Goal: Complete application form

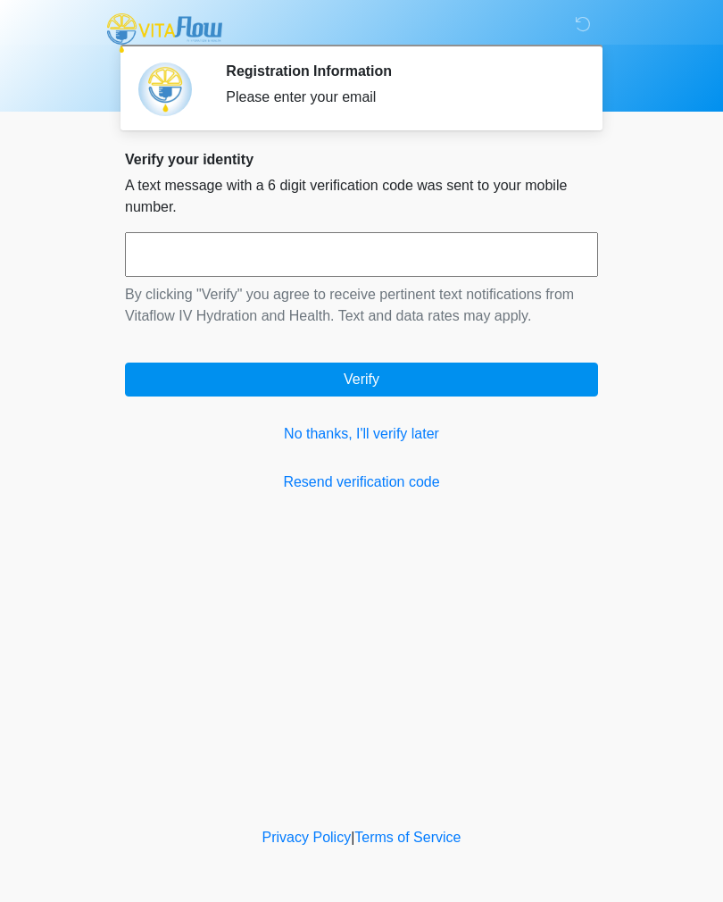
click at [180, 254] on input "text" at bounding box center [361, 254] width 473 height 45
click at [313, 439] on link "No thanks, I'll verify later" at bounding box center [361, 433] width 473 height 21
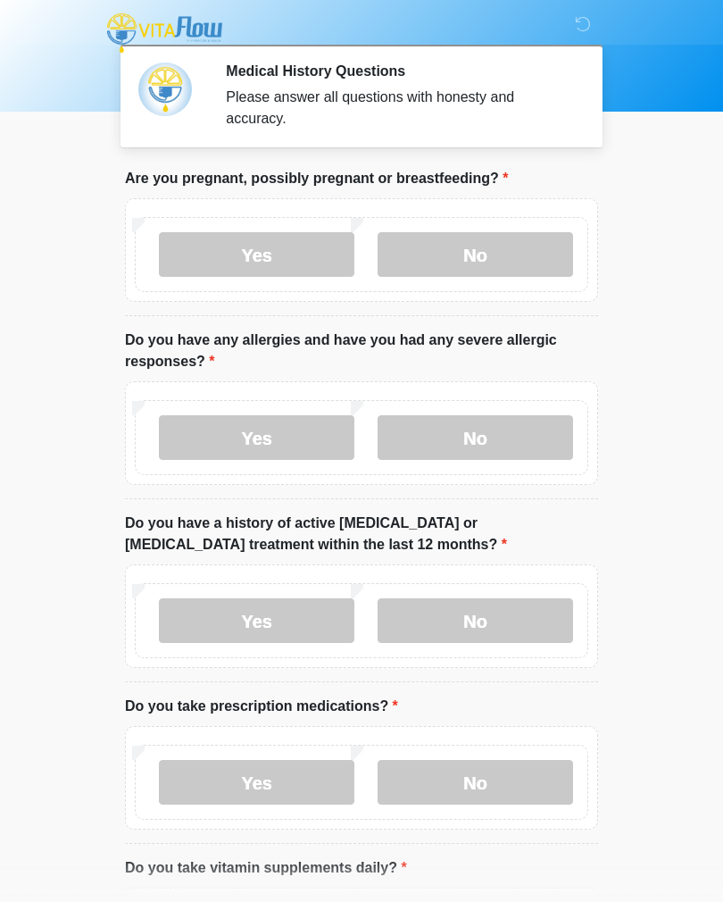
click at [530, 244] on label "No" at bounding box center [476, 254] width 196 height 45
click at [547, 434] on label "No" at bounding box center [476, 437] width 196 height 45
click at [542, 622] on label "No" at bounding box center [476, 620] width 196 height 45
click at [311, 780] on label "Yes" at bounding box center [257, 782] width 196 height 45
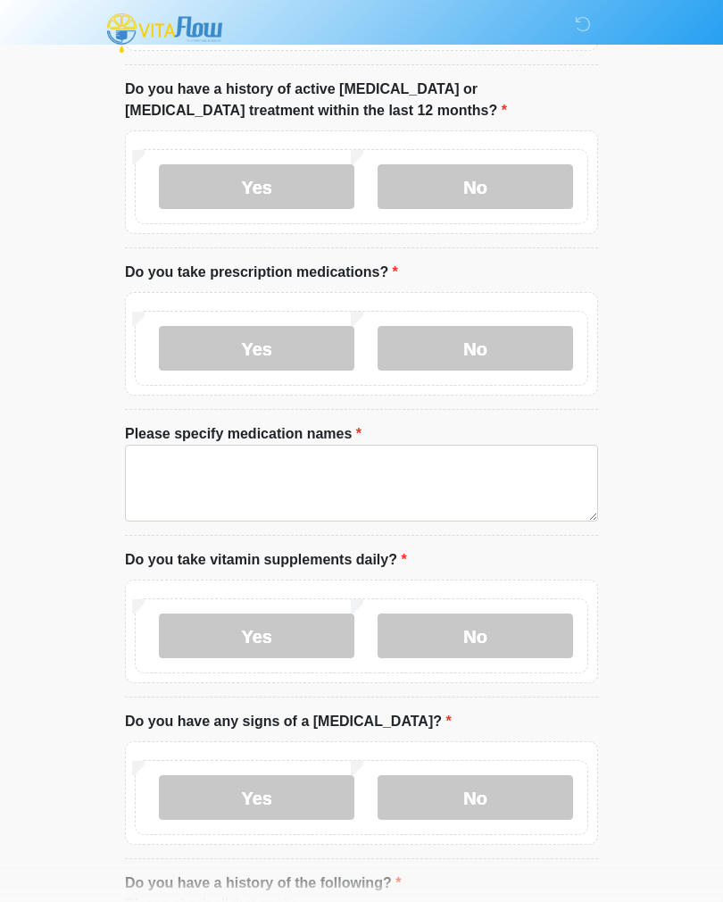
scroll to position [447, 0]
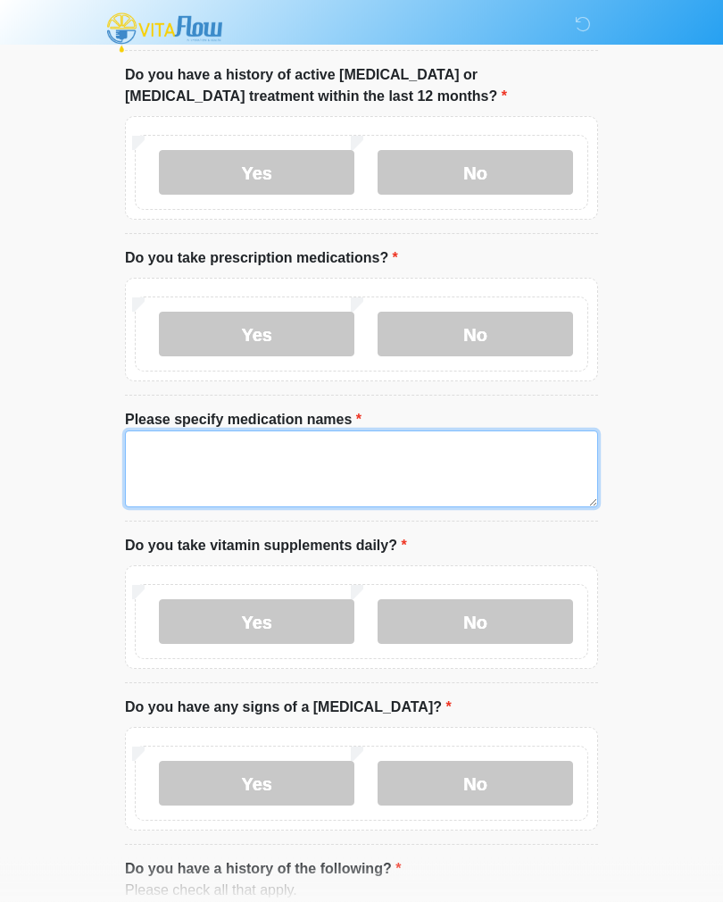
click at [526, 469] on textarea "Please specify medication names" at bounding box center [361, 469] width 473 height 77
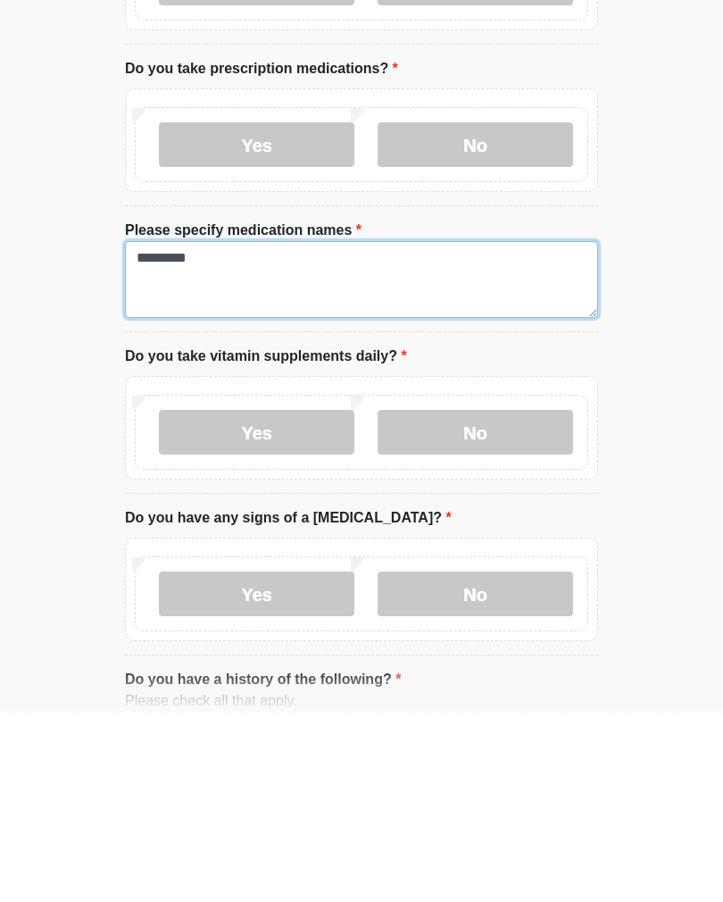
type textarea "********"
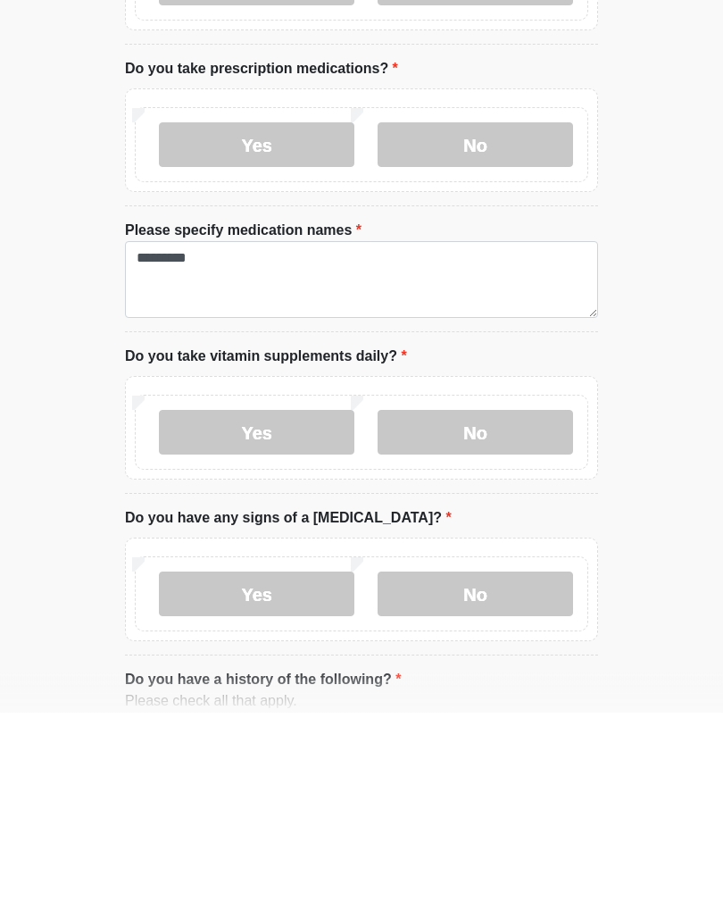
click at [178, 600] on label "Yes" at bounding box center [257, 622] width 196 height 45
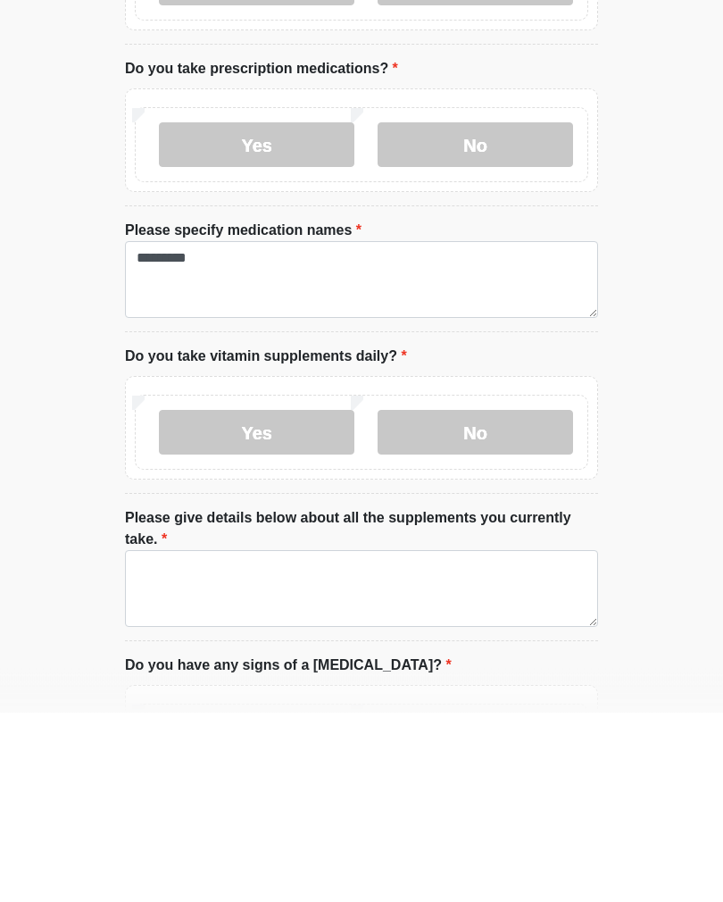
scroll to position [638, 0]
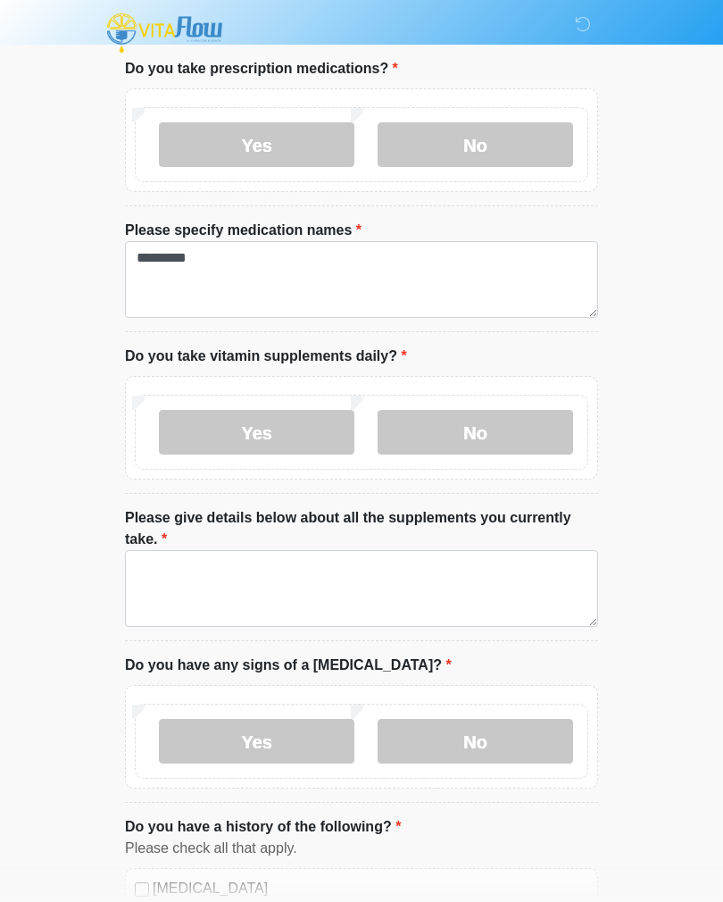
click at [545, 422] on label "No" at bounding box center [476, 432] width 196 height 45
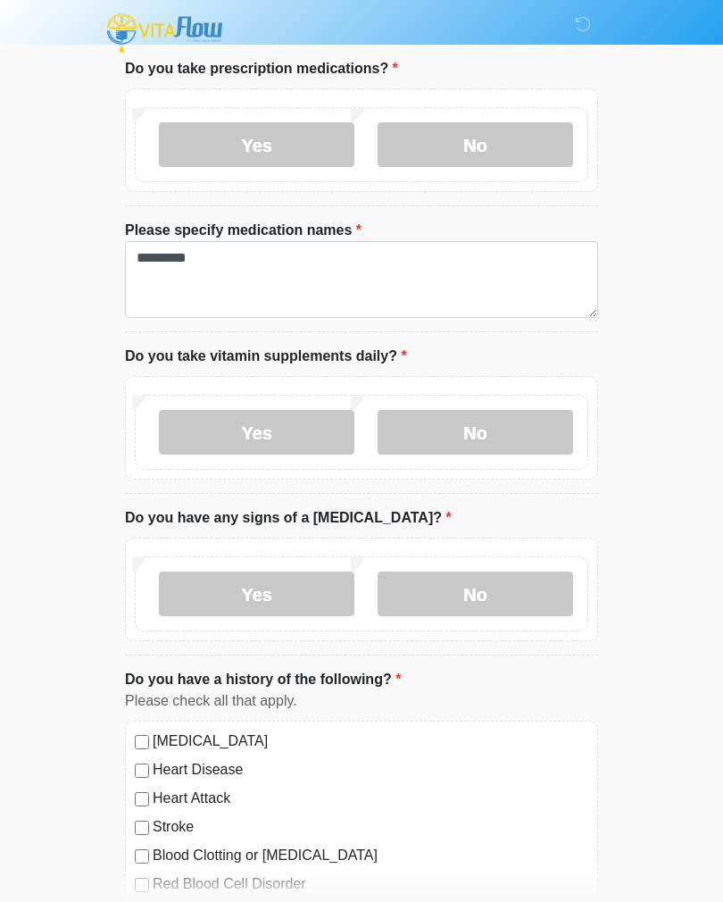
click at [546, 588] on label "No" at bounding box center [476, 594] width 196 height 45
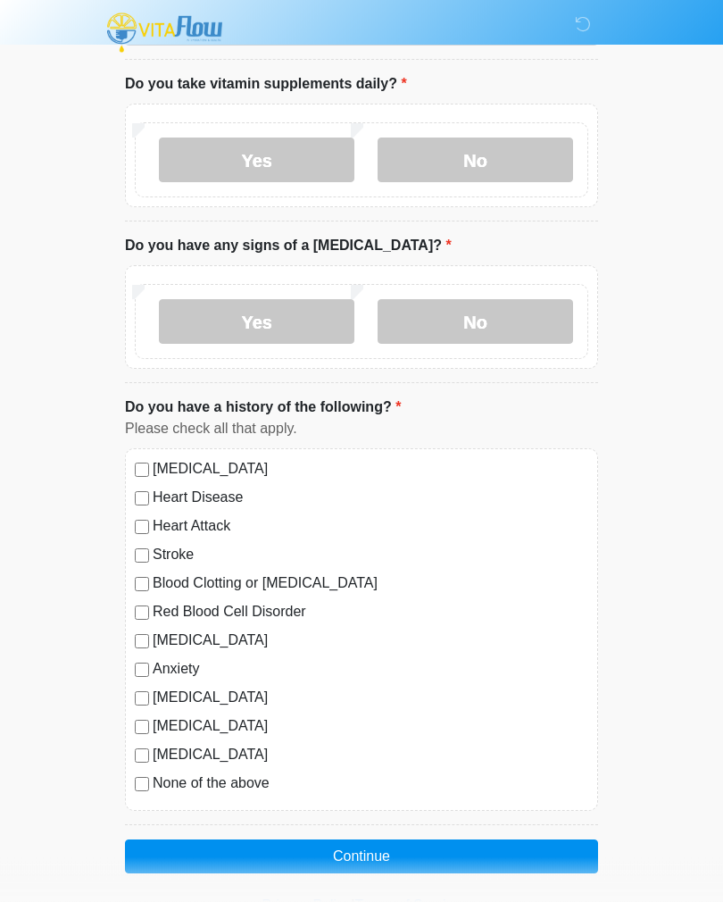
scroll to position [947, 0]
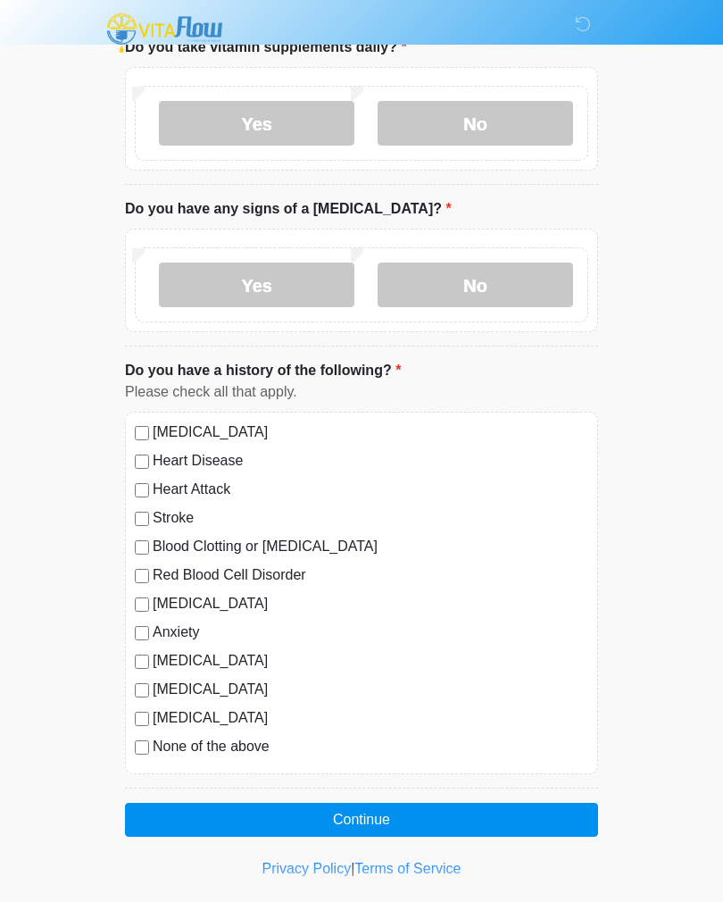
click at [450, 814] on button "Continue" at bounding box center [361, 820] width 473 height 34
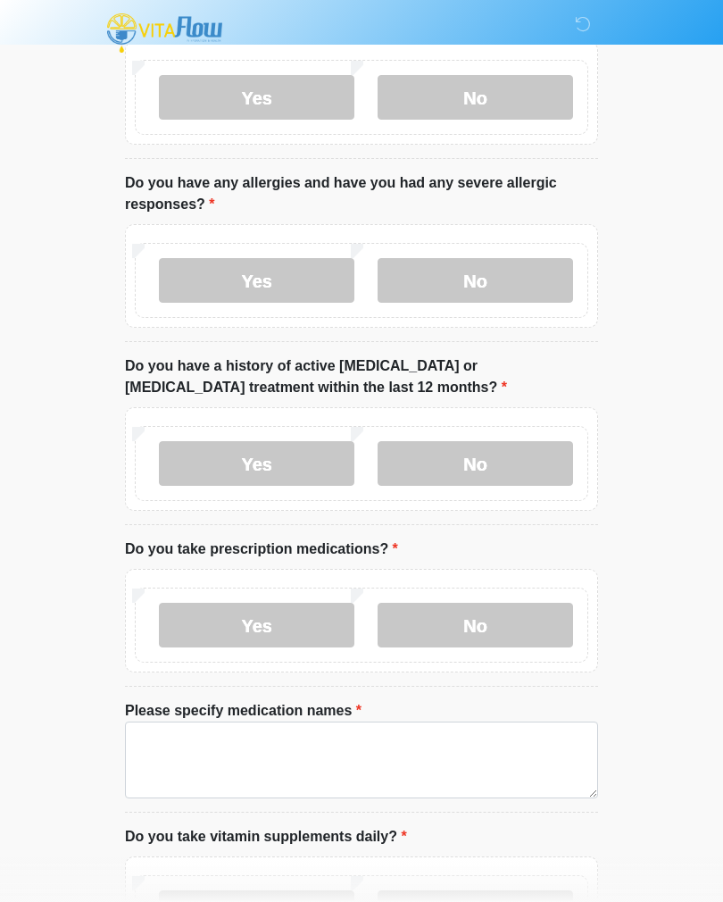
scroll to position [0, 0]
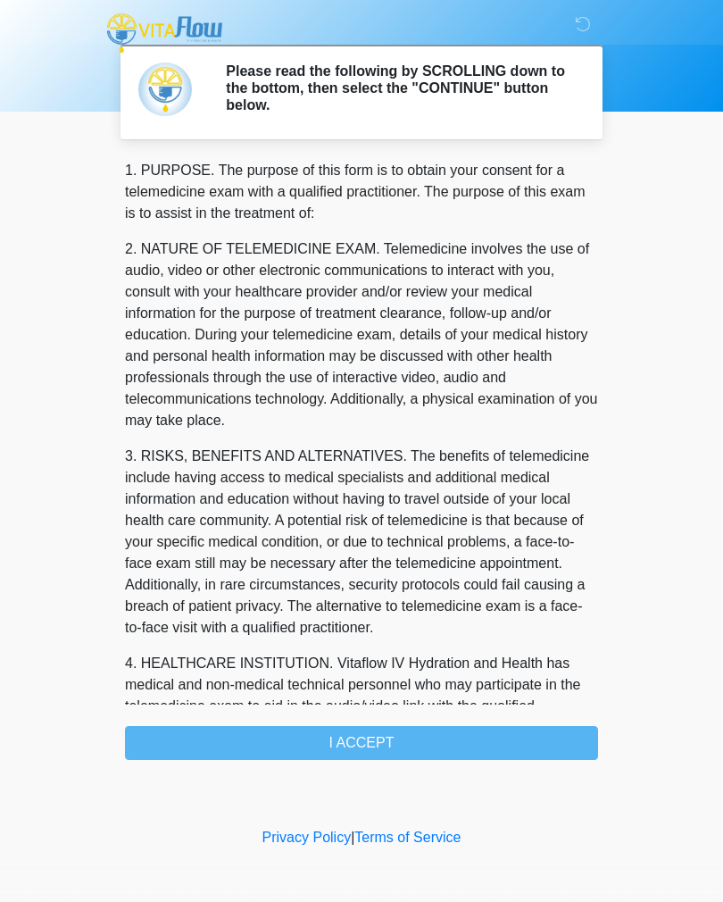
click at [155, 720] on div "1. PURPOSE. The purpose of this form is to obtain your consent for a telemedici…" at bounding box center [361, 460] width 473 height 600
click at [156, 739] on div "1. PURPOSE. The purpose of this form is to obtain your consent for a telemedici…" at bounding box center [361, 460] width 473 height 600
click at [377, 743] on div "1. PURPOSE. The purpose of this form is to obtain your consent for a telemedici…" at bounding box center [361, 460] width 473 height 600
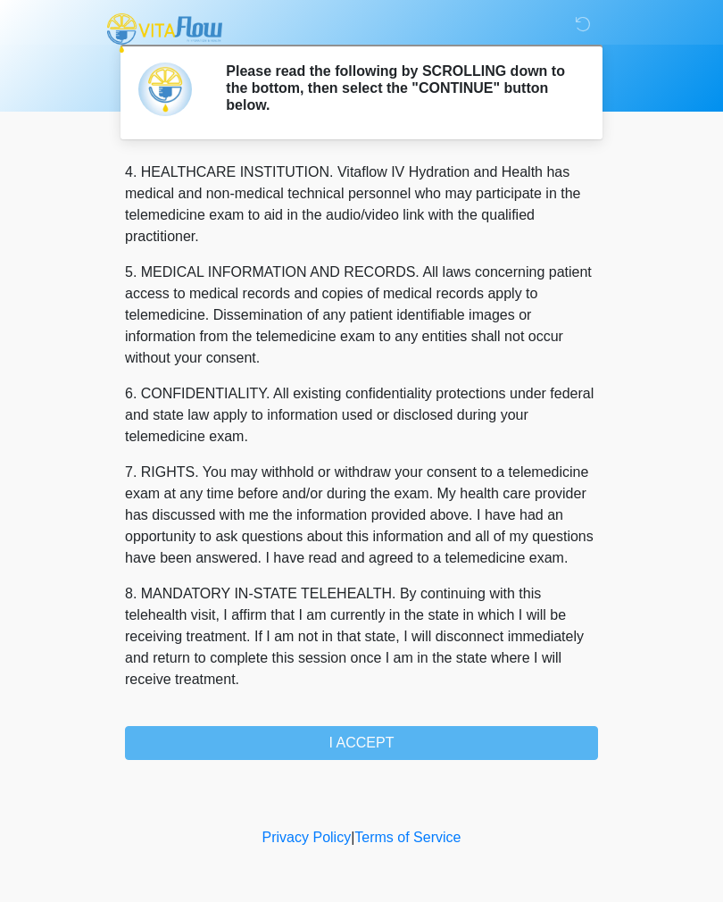
scroll to position [513, 0]
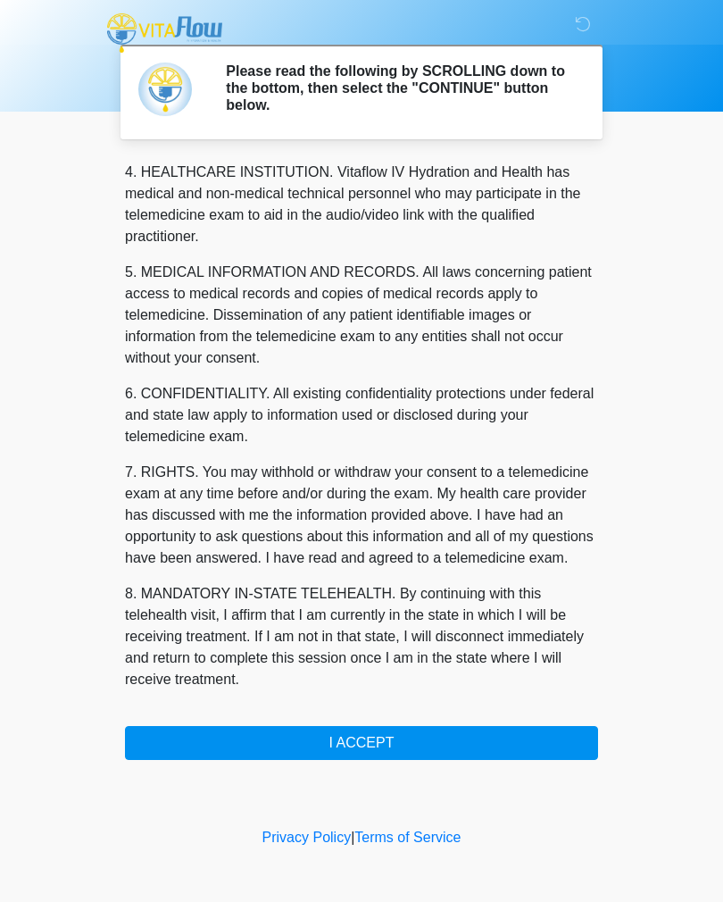
click at [438, 737] on button "I ACCEPT" at bounding box center [361, 743] width 473 height 34
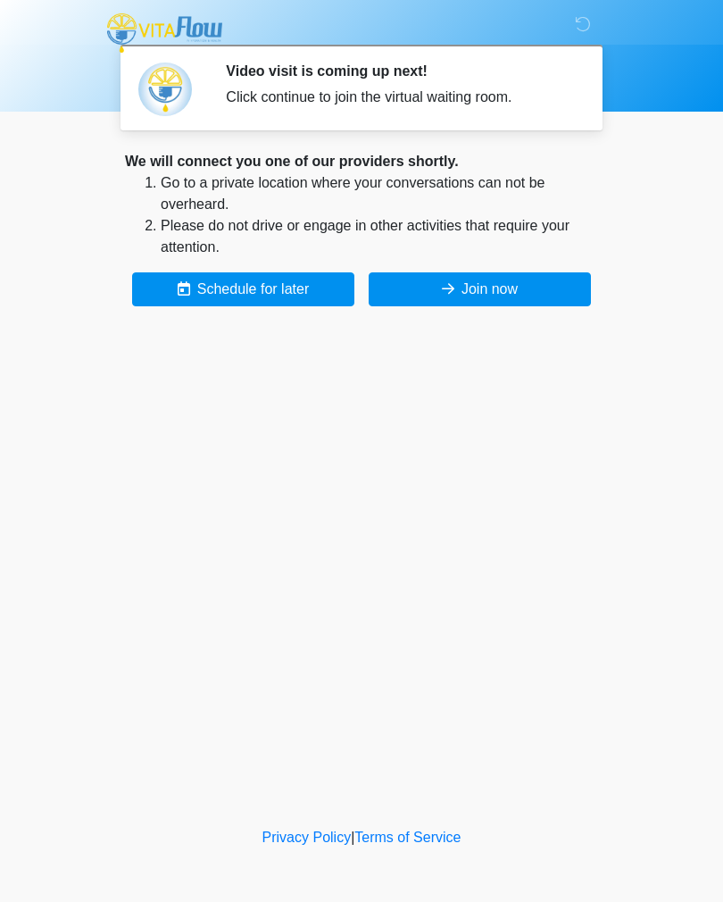
click at [525, 280] on button "Join now" at bounding box center [480, 289] width 222 height 34
